Goal: Check status: Check status

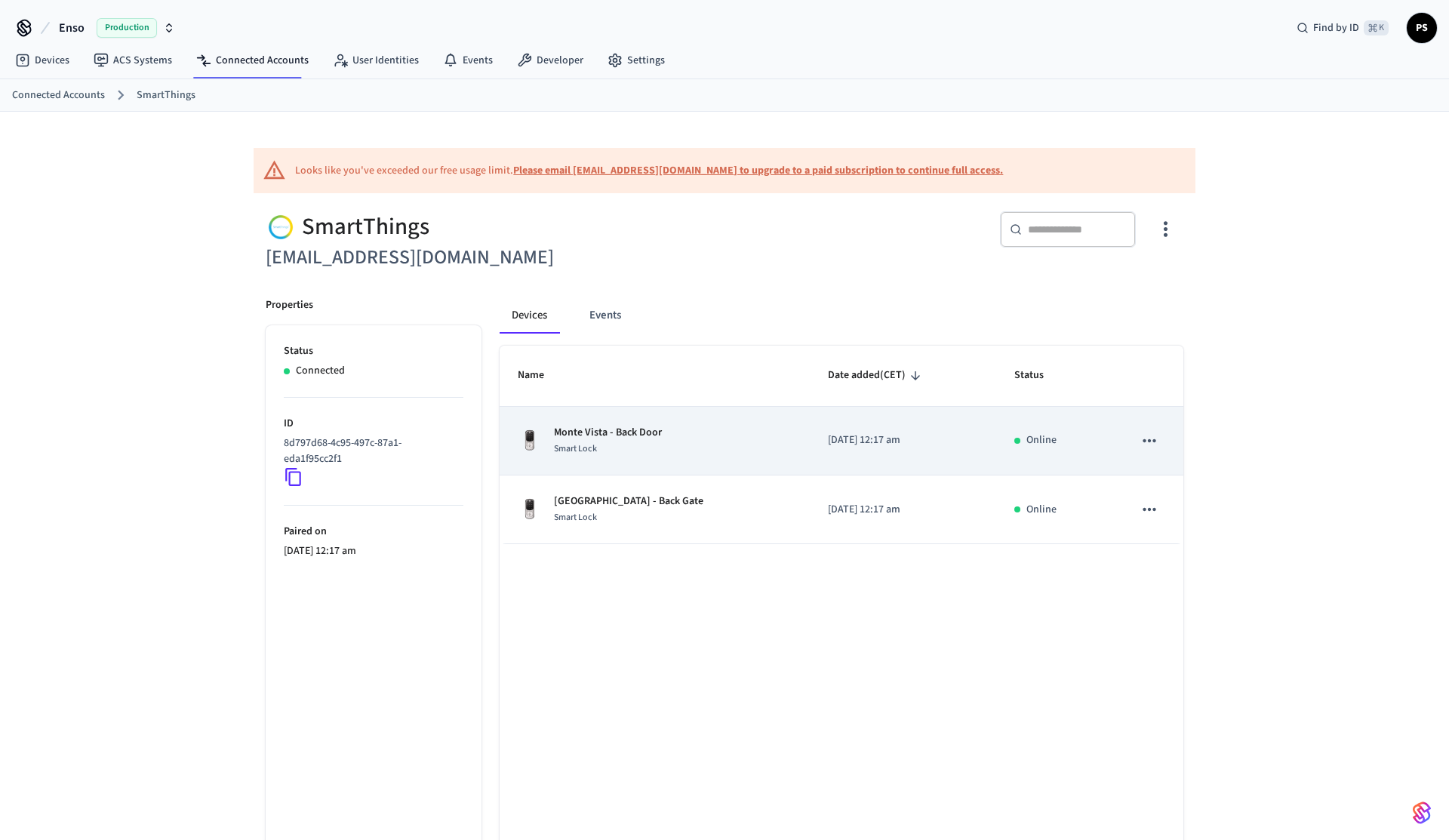
click at [617, 451] on div "Smart Lock" at bounding box center [608, 448] width 108 height 16
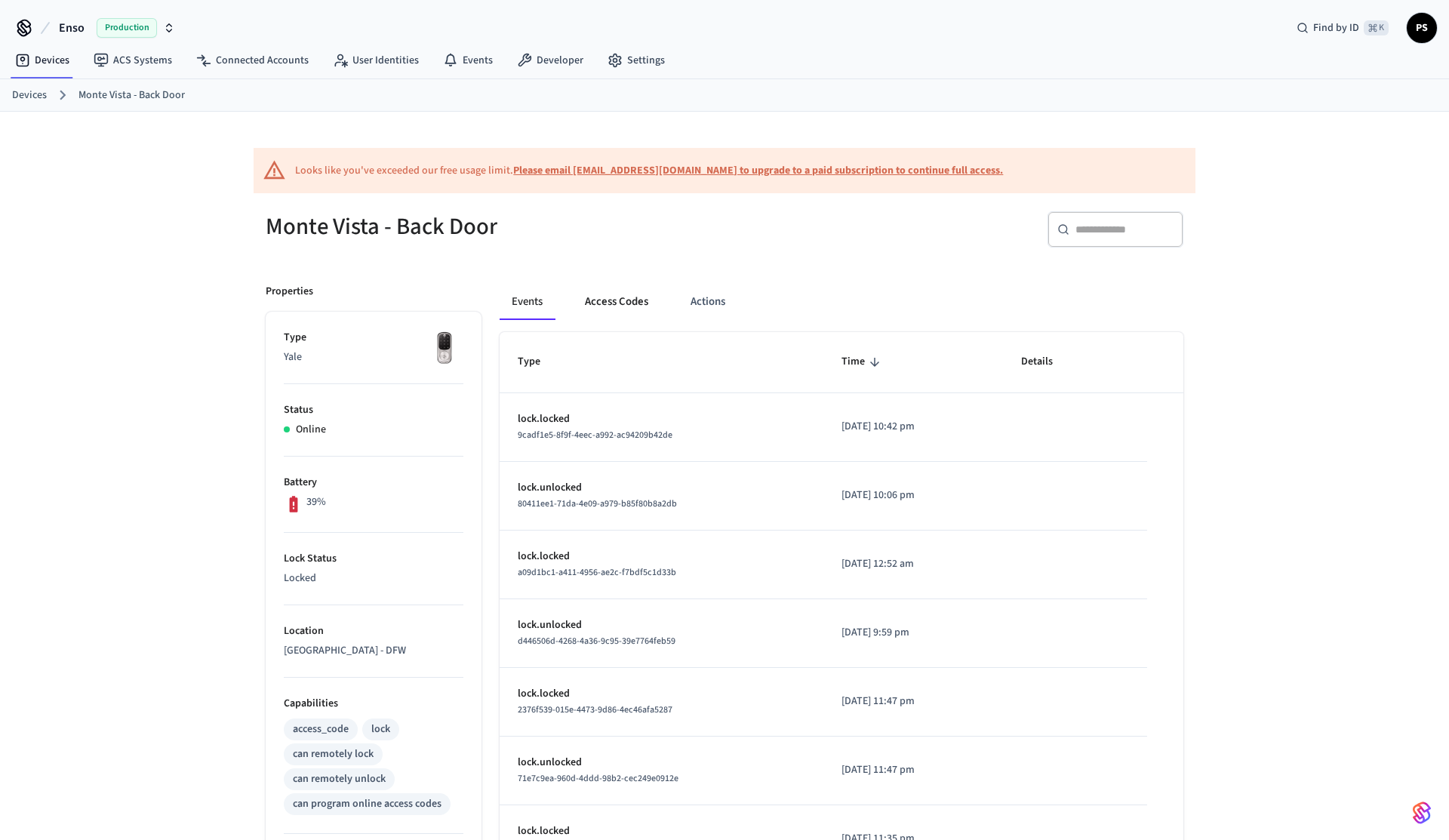
click at [607, 310] on button "Access Codes" at bounding box center [616, 301] width 87 height 36
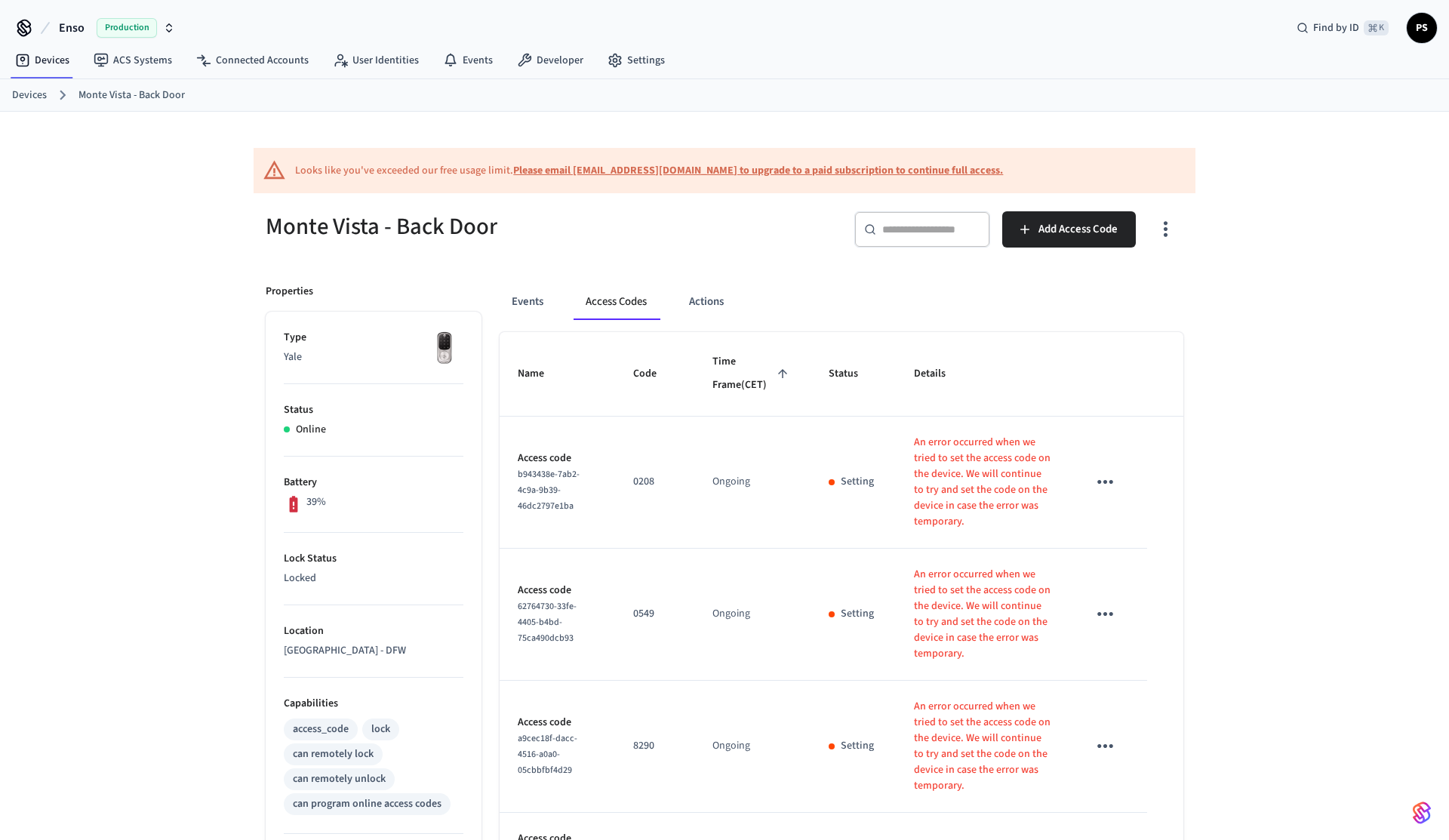
click at [1104, 489] on icon "sticky table" at bounding box center [1105, 481] width 23 height 23
click at [1104, 489] on div at bounding box center [724, 420] width 1449 height 840
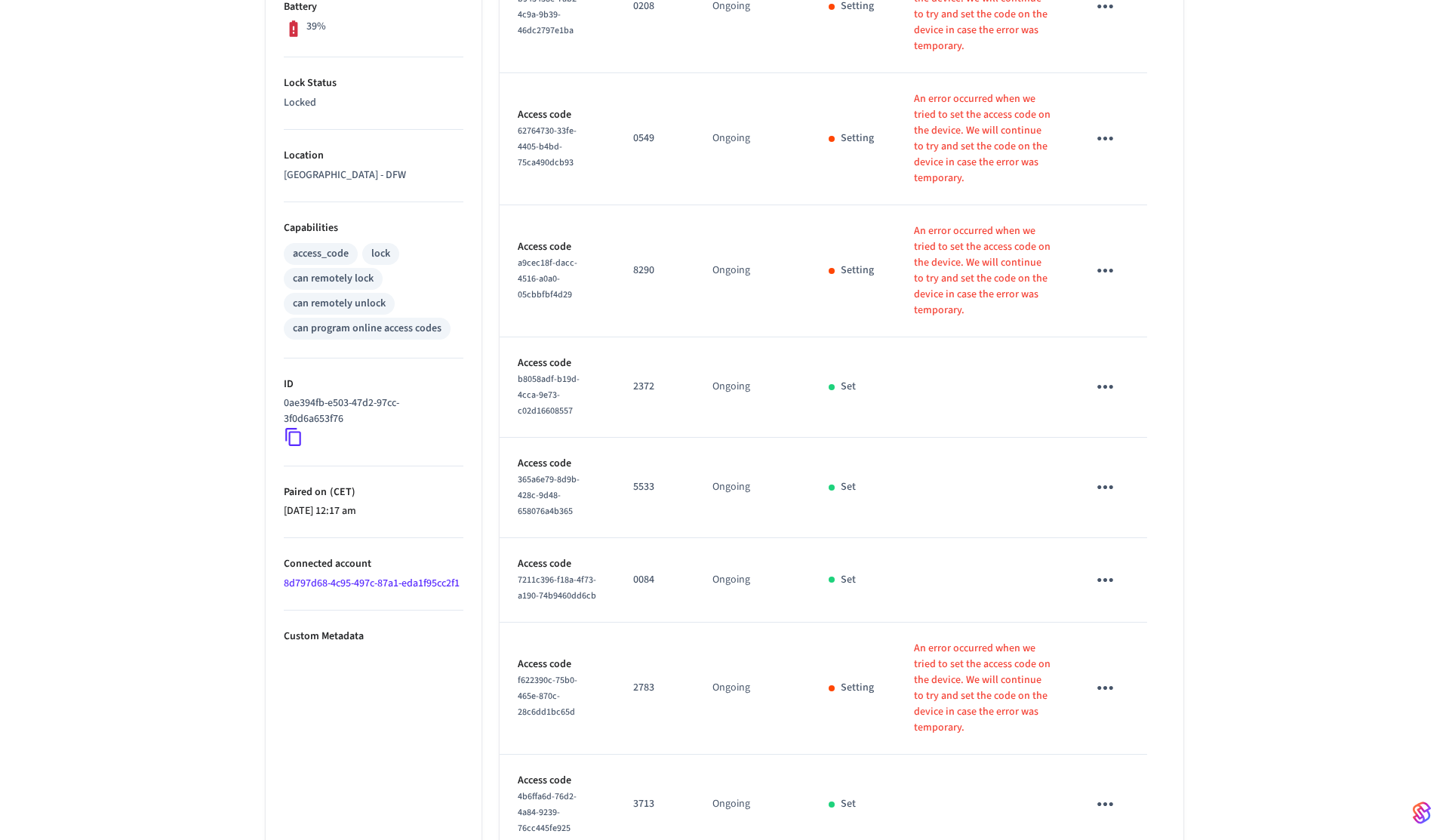
scroll to position [645, 0]
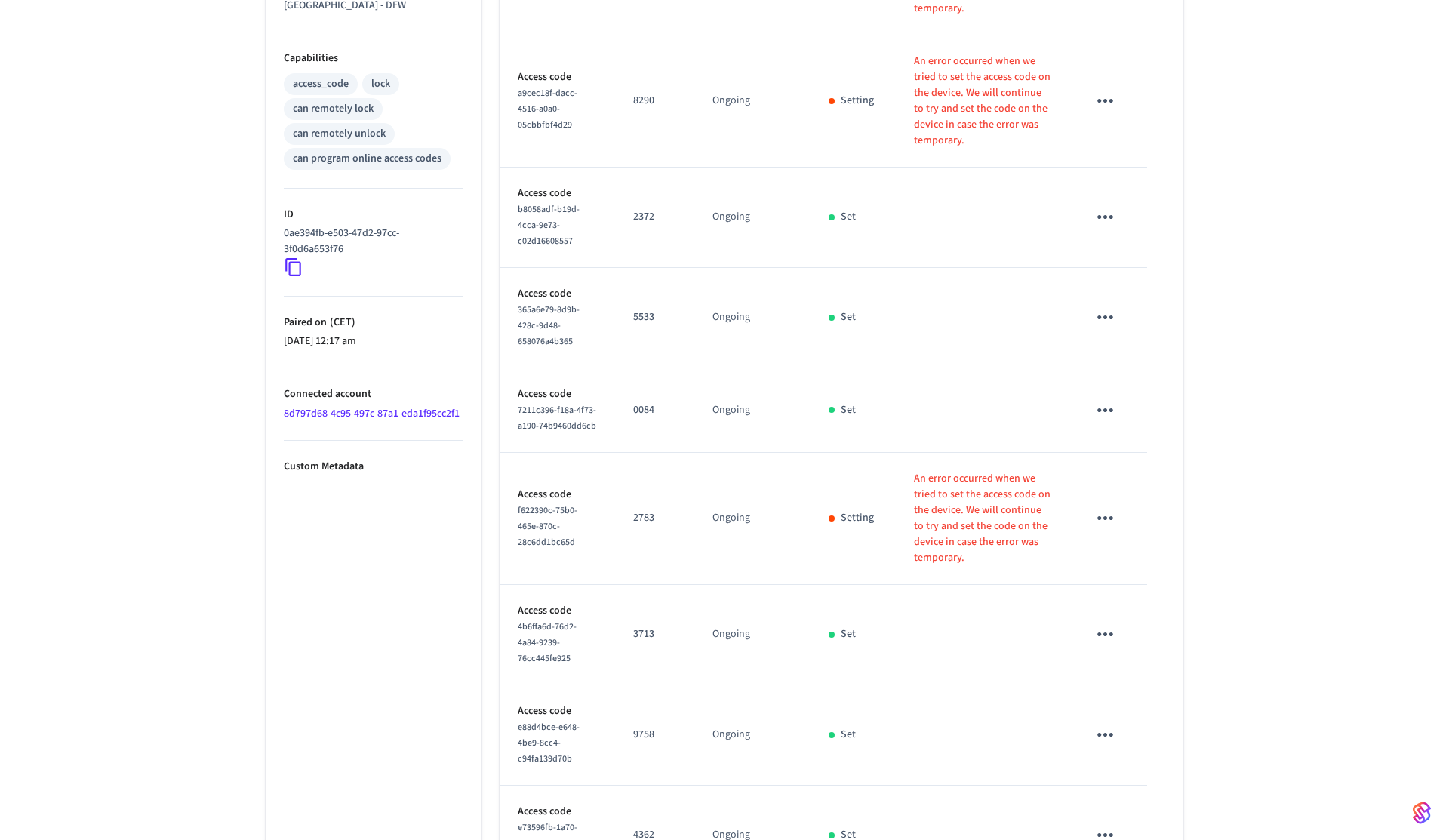
click at [286, 267] on icon at bounding box center [293, 267] width 16 height 18
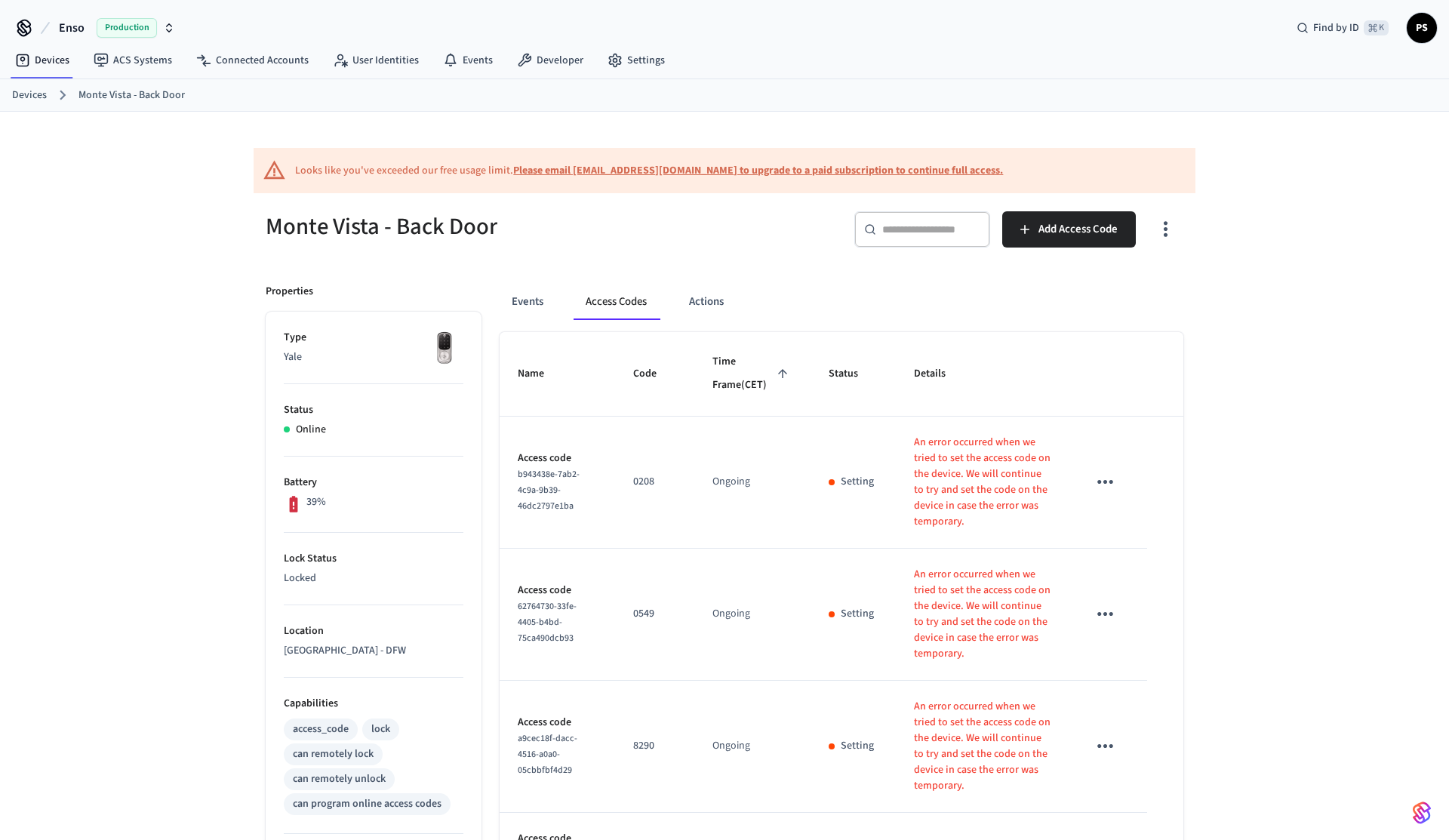
click at [1164, 236] on icon "button" at bounding box center [1165, 230] width 4 height 16
click at [1105, 294] on li "Show unmanaged access codes on device" at bounding box center [1068, 292] width 212 height 40
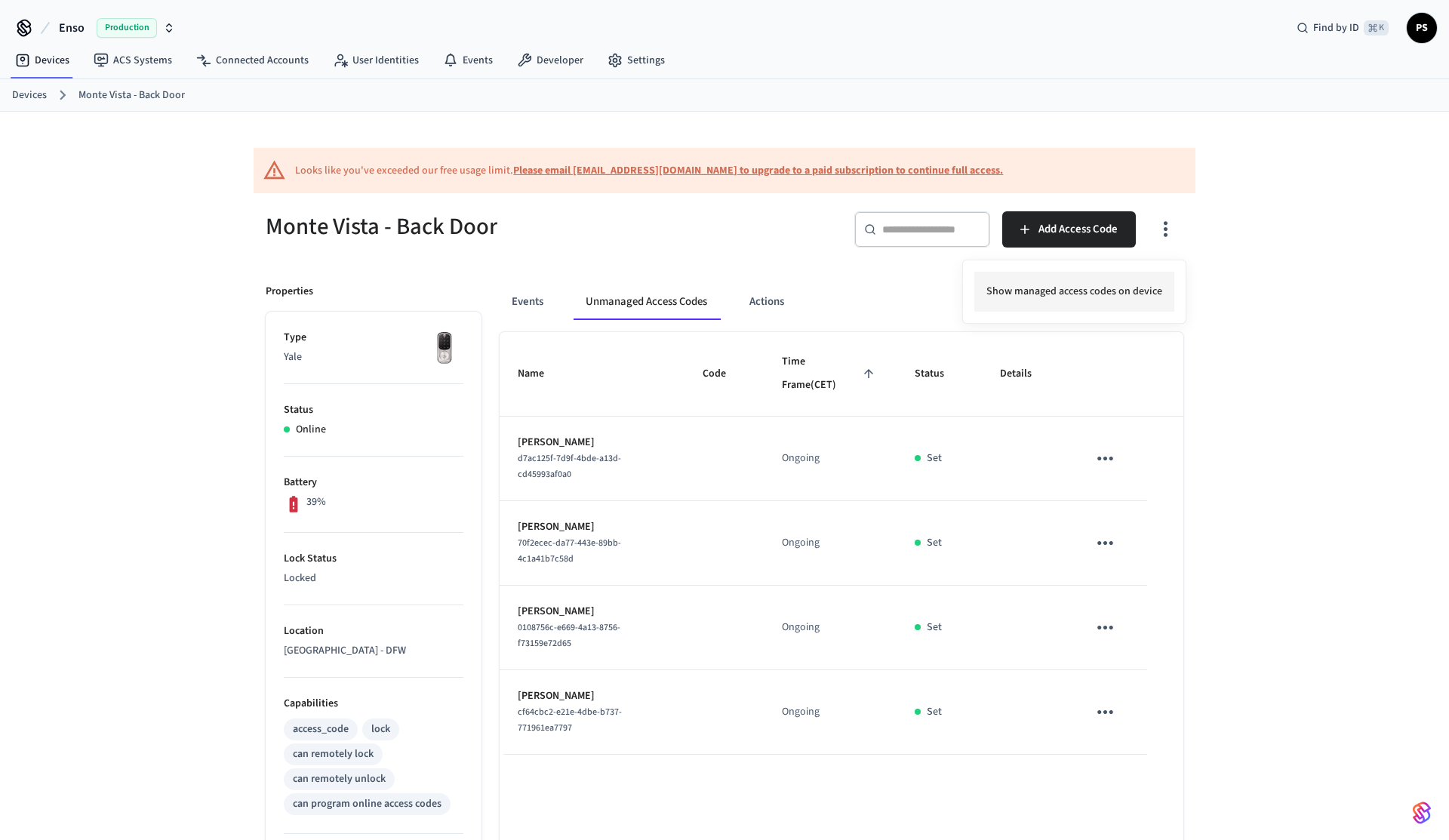
click at [1105, 294] on li "Show managed access codes on device" at bounding box center [1074, 292] width 200 height 40
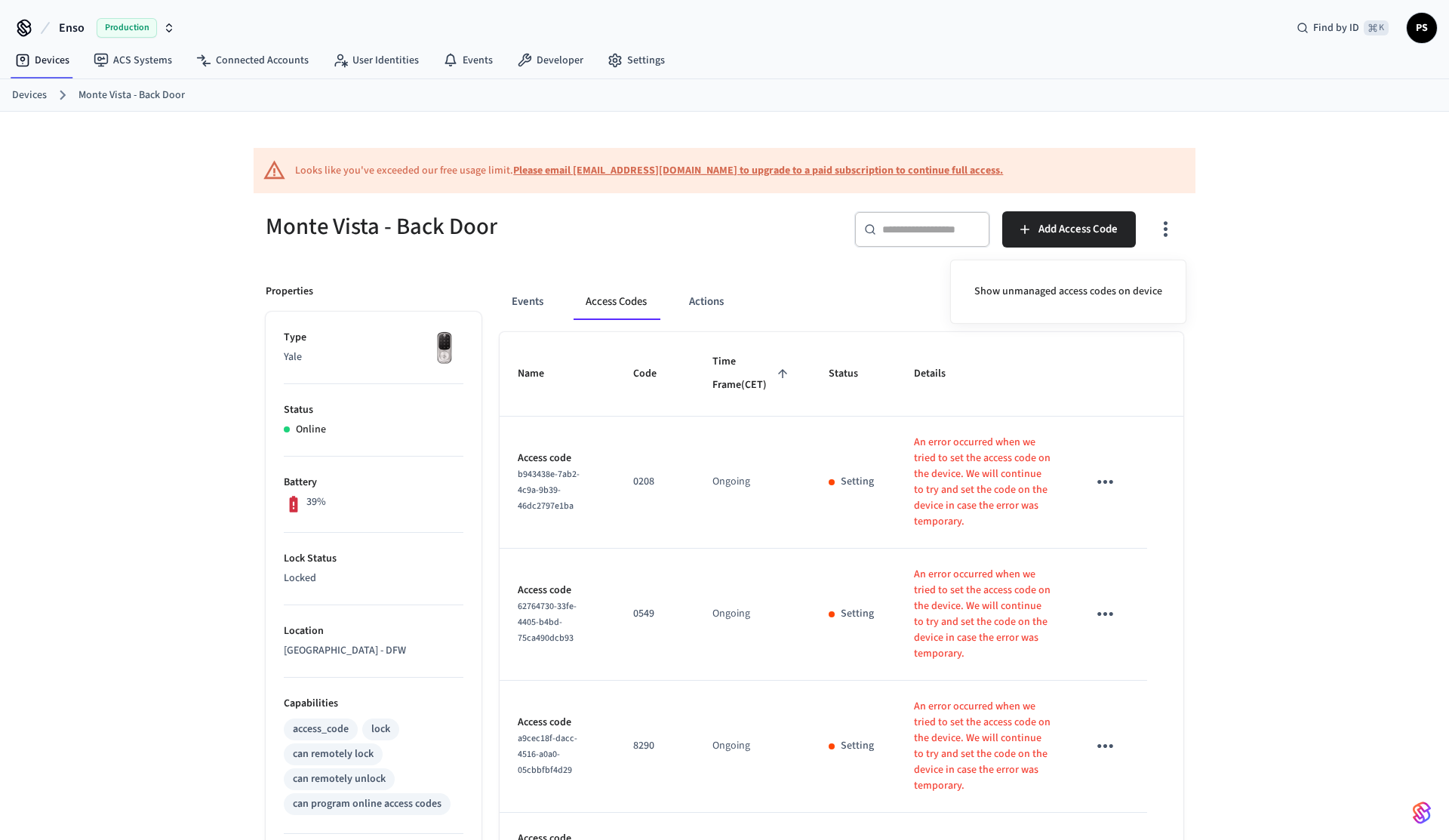
click at [1203, 427] on div at bounding box center [724, 420] width 1449 height 840
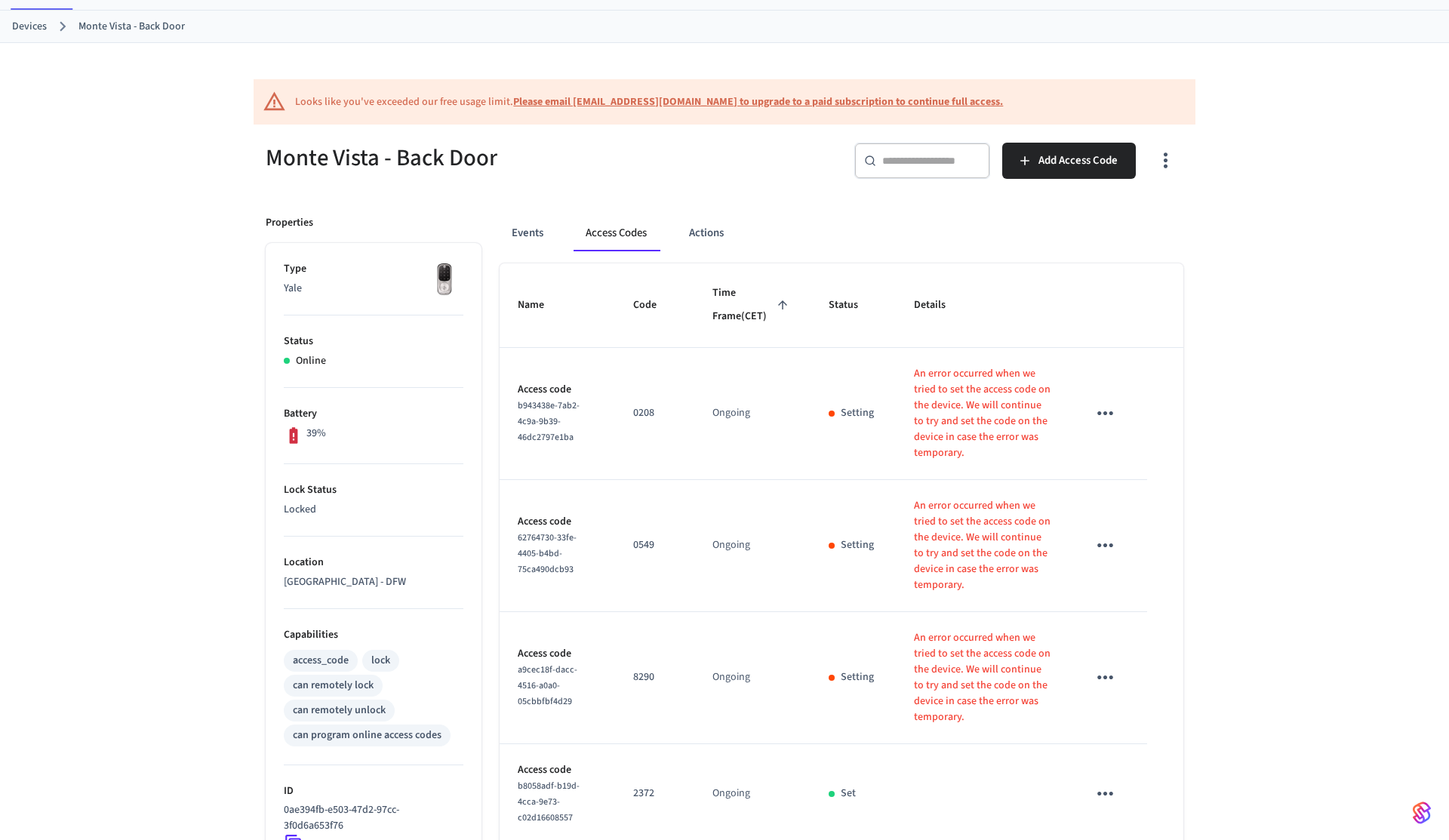
scroll to position [63, 0]
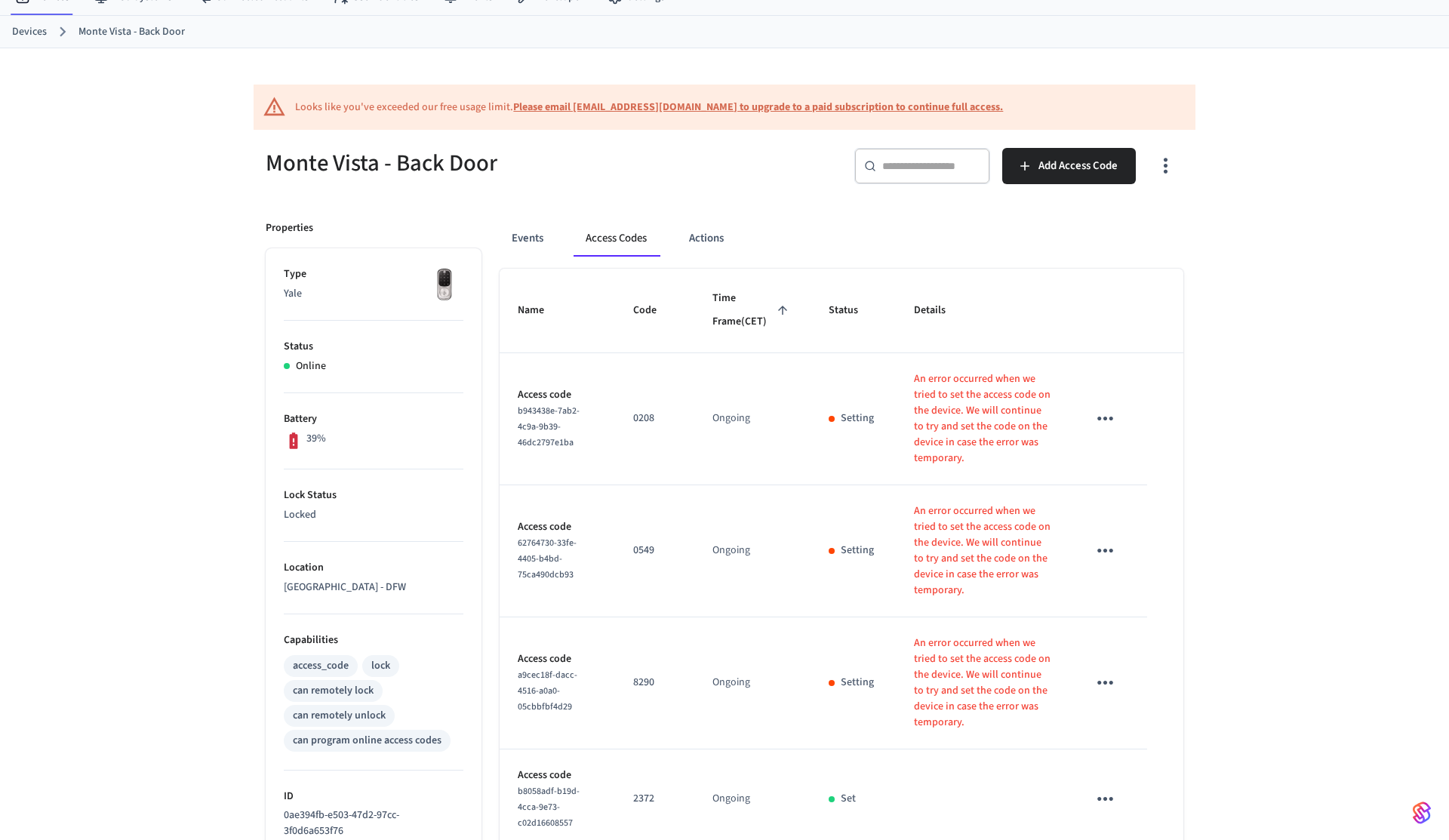
click at [1173, 169] on icon "button" at bounding box center [1165, 165] width 23 height 23
click at [1093, 241] on li "Show unmanaged access codes on device" at bounding box center [1068, 229] width 212 height 40
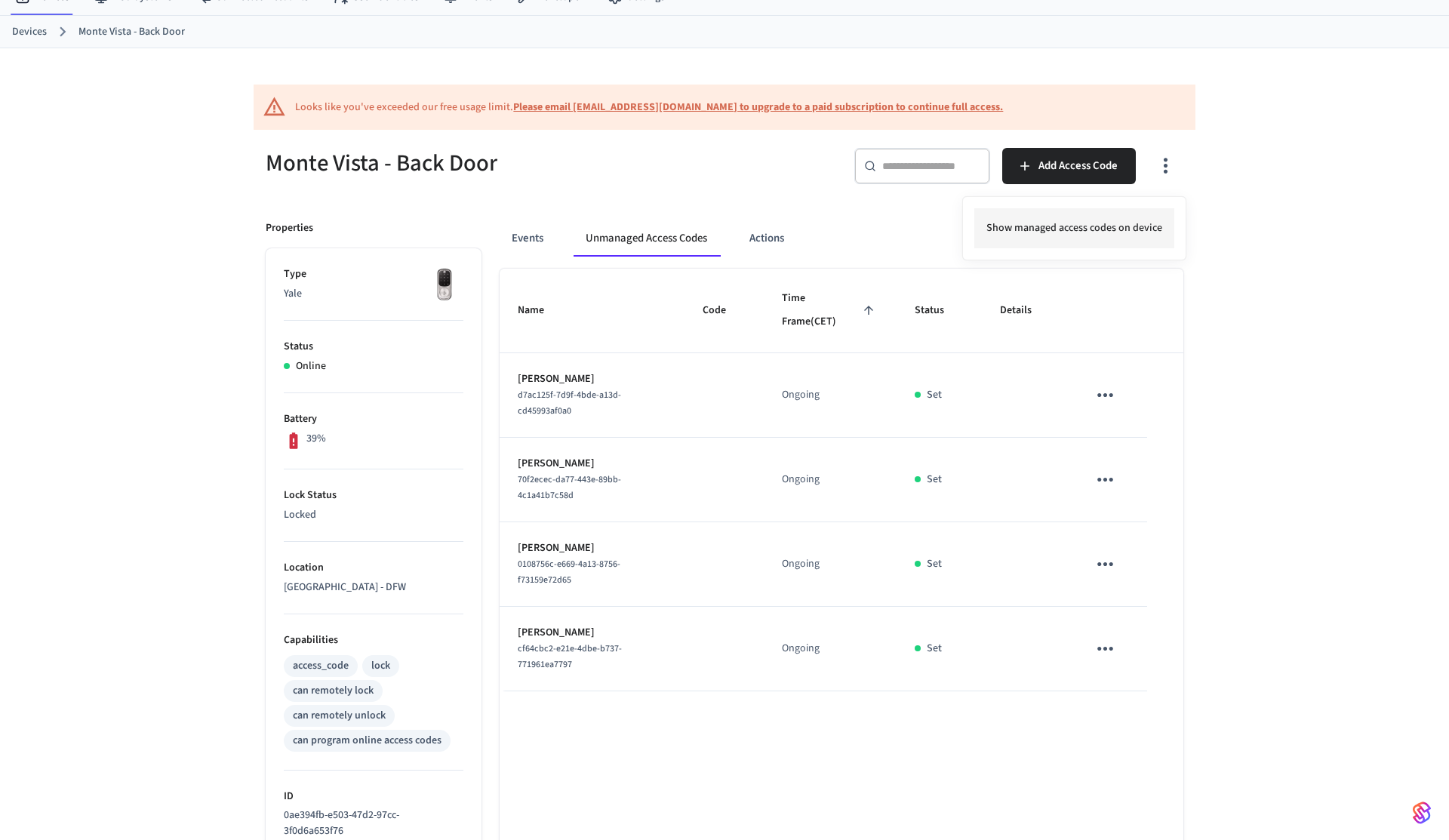
click at [1093, 241] on li "Show managed access codes on device" at bounding box center [1074, 229] width 200 height 40
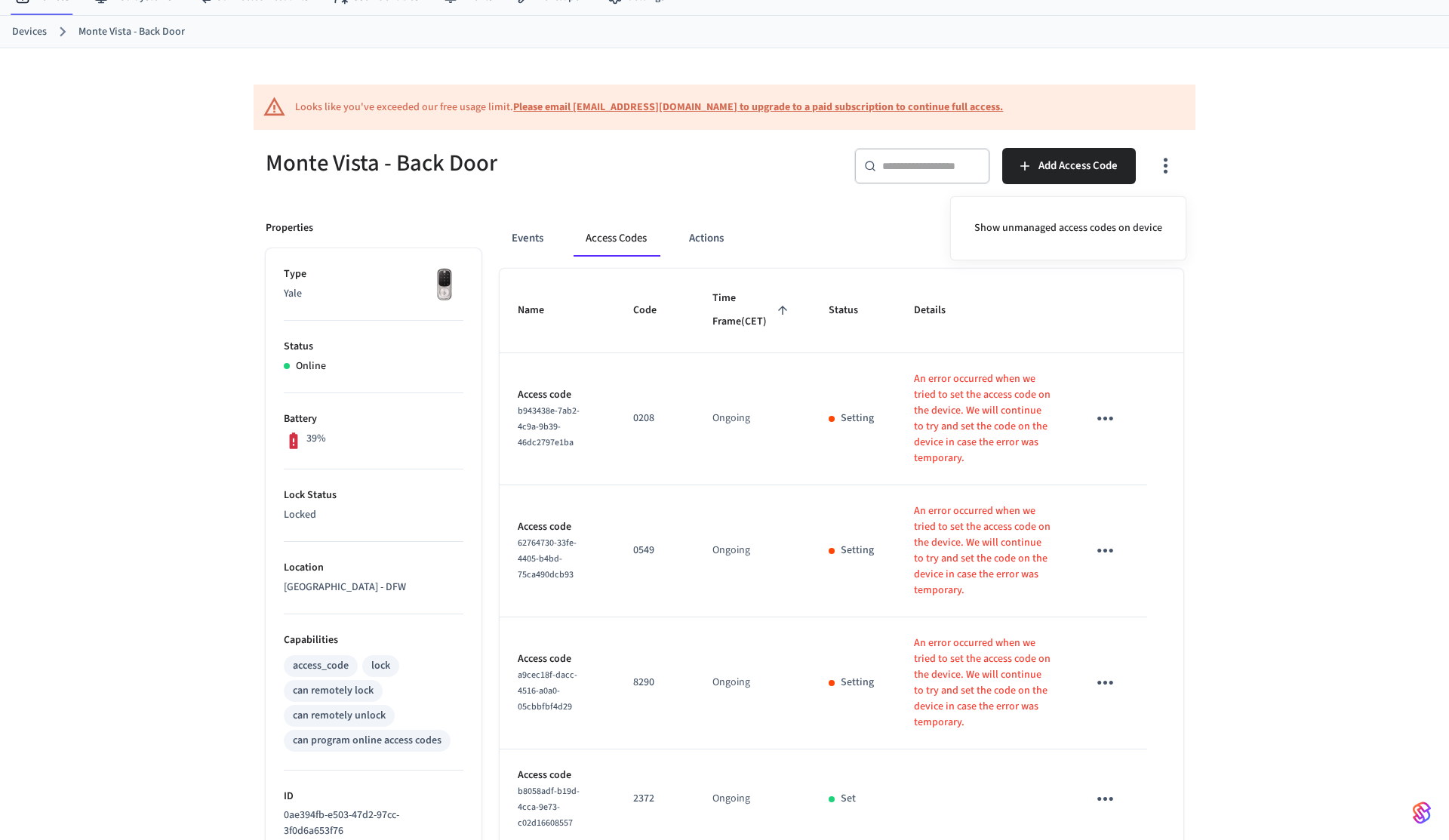
click at [138, 365] on div at bounding box center [724, 420] width 1449 height 840
click at [930, 427] on p "An error occurred when we tried to set the access code on the device. We will c…" at bounding box center [983, 419] width 138 height 95
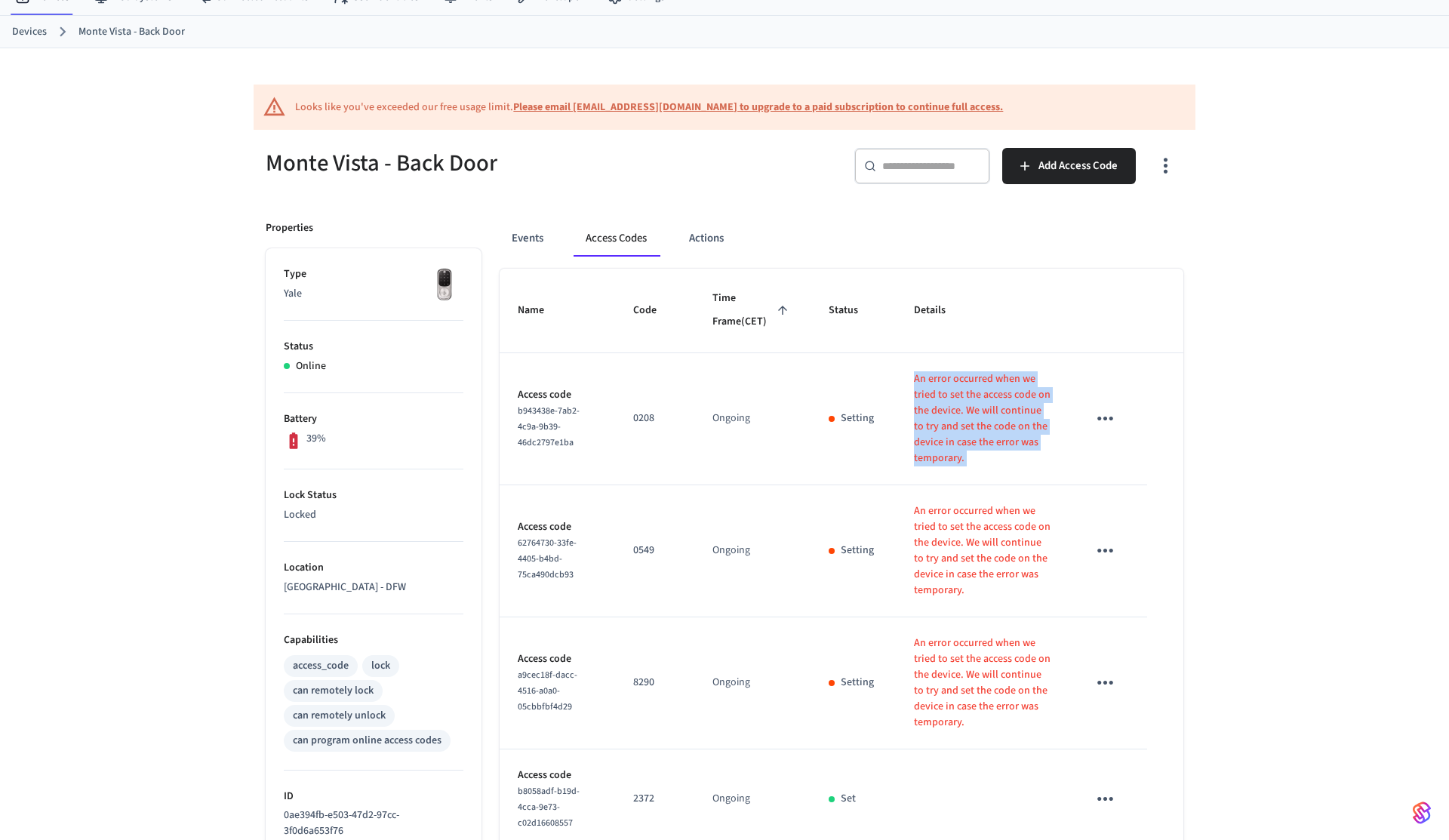
click at [930, 427] on p "An error occurred when we tried to set the access code on the device. We will c…" at bounding box center [983, 419] width 138 height 95
copy tr "An error occurred when we tried to set the access code on the device. We will c…"
click at [914, 406] on p "An error occurred when we tried to set the access code on the device. We will c…" at bounding box center [983, 419] width 138 height 95
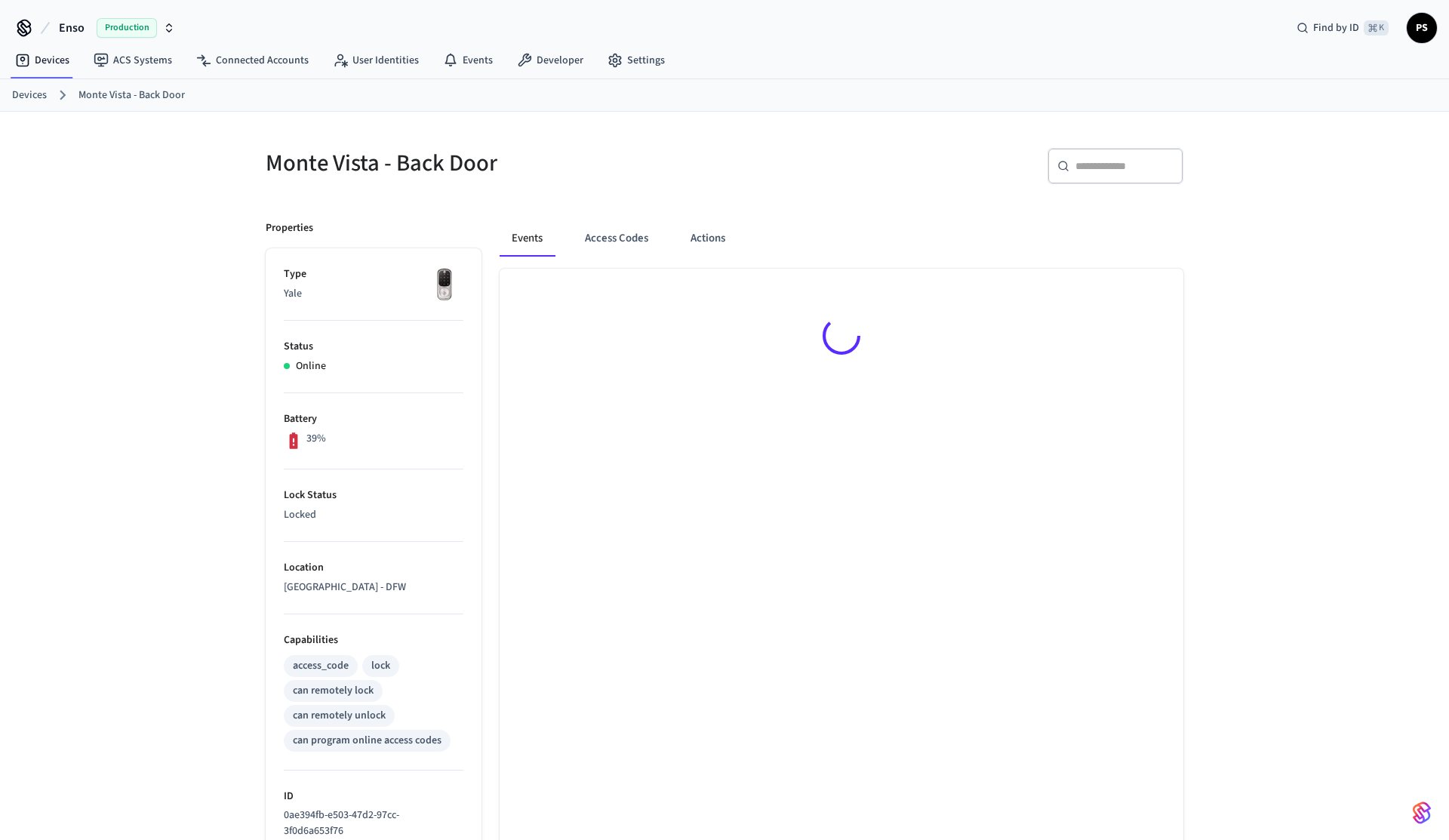
scroll to position [20, 0]
